Goal: Information Seeking & Learning: Learn about a topic

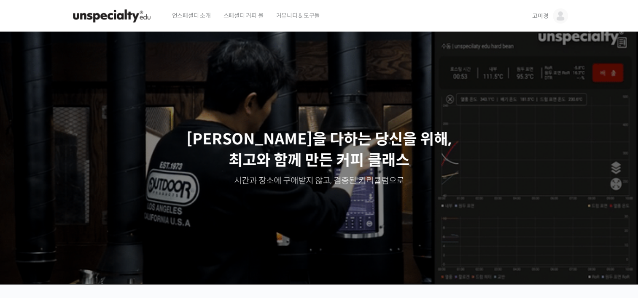
click at [544, 17] on span "고미경" at bounding box center [540, 16] width 16 height 8
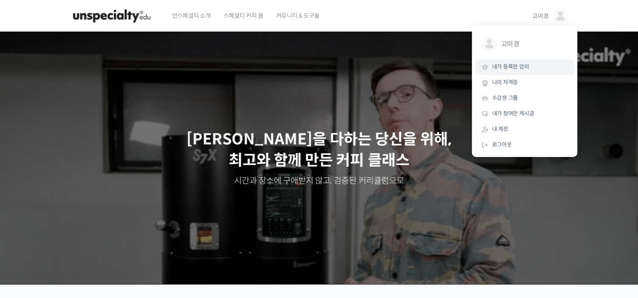
click at [501, 67] on span "내가 등록한 강의" at bounding box center [510, 66] width 37 height 7
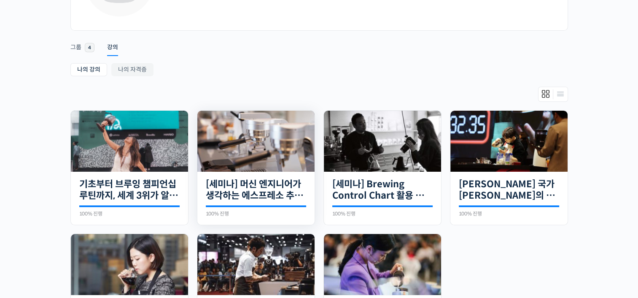
scroll to position [126, 0]
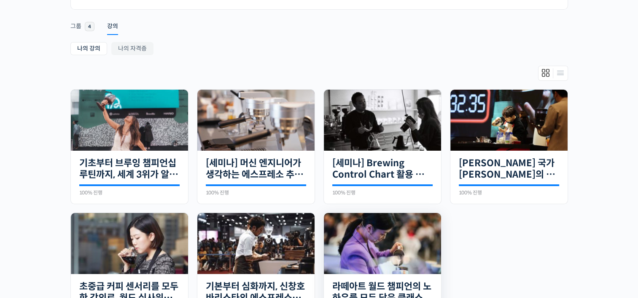
click at [391, 250] on img at bounding box center [382, 243] width 117 height 61
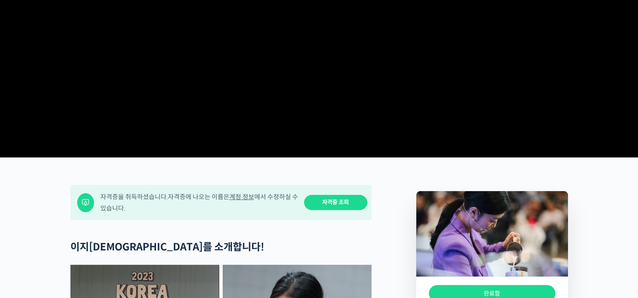
scroll to position [295, 0]
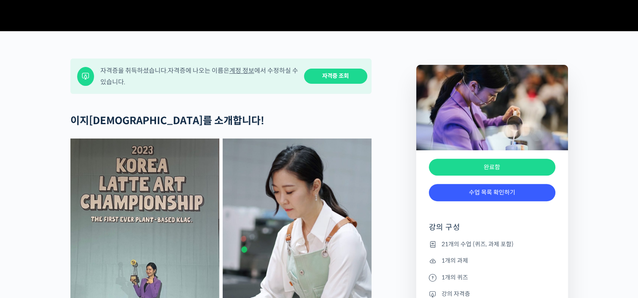
click at [325, 84] on link "자격증 조회" at bounding box center [335, 77] width 63 height 16
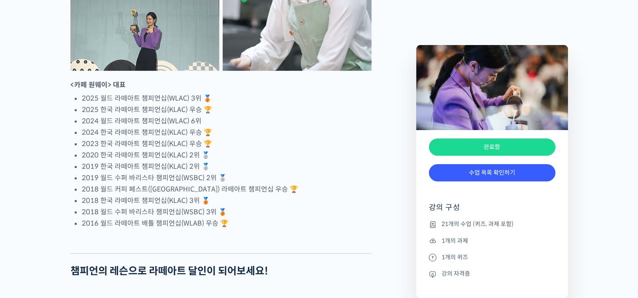
scroll to position [548, 0]
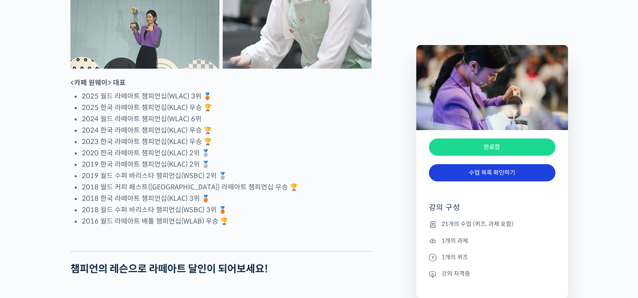
click at [478, 175] on link "수업 목록 확인하기" at bounding box center [492, 172] width 126 height 17
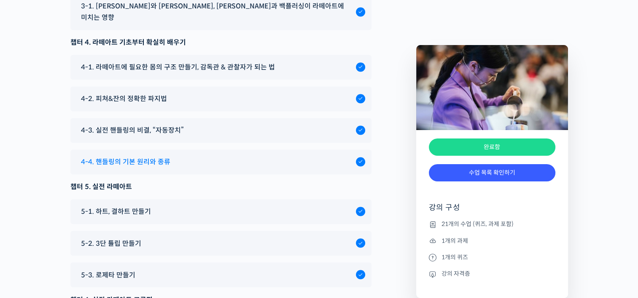
scroll to position [4547, 0]
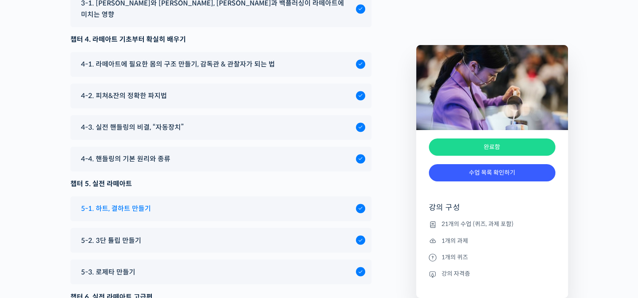
click at [150, 203] on div "5-1. 하트, 결하트 만들기" at bounding box center [216, 208] width 279 height 11
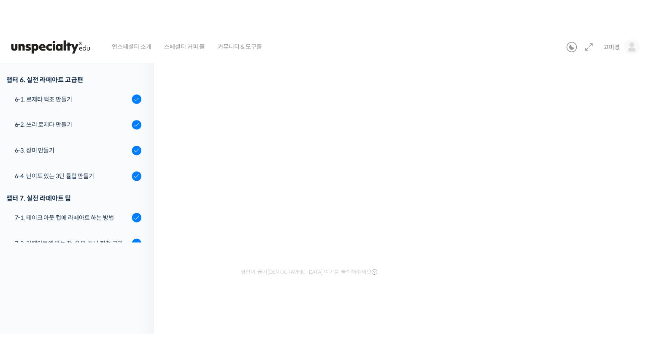
scroll to position [17, 0]
